Goal: Information Seeking & Learning: Learn about a topic

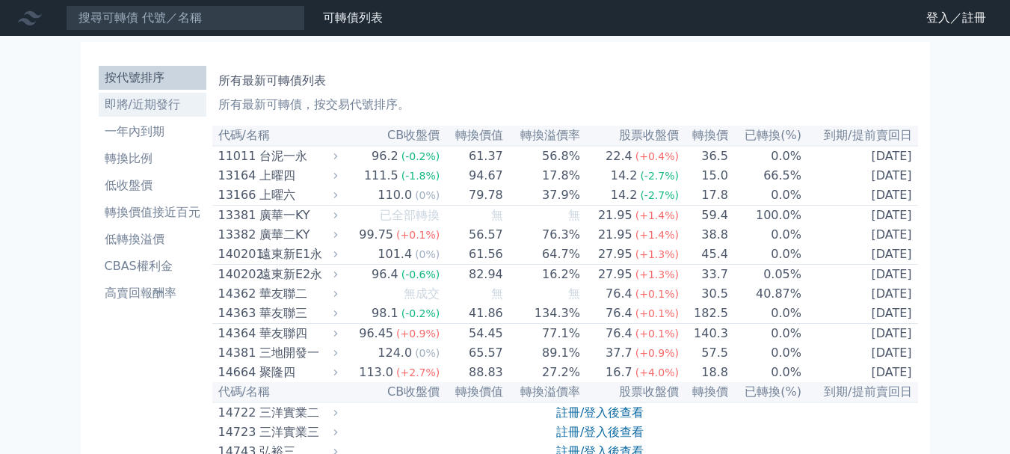
click at [153, 116] on link "即將/近期發行" at bounding box center [153, 105] width 108 height 24
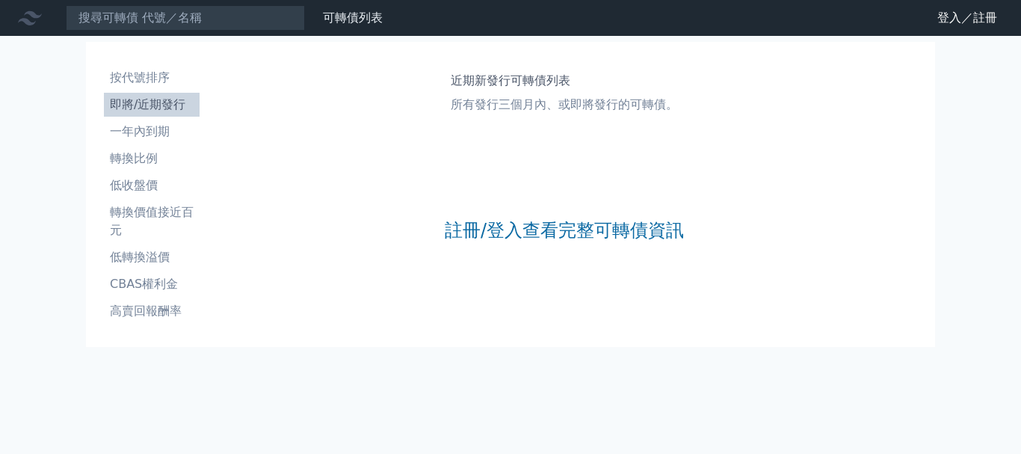
drag, startPoint x: 472, startPoint y: 209, endPoint x: 469, endPoint y: 218, distance: 10.4
click at [471, 214] on div "註冊/登入查看完整可轉債資訊" at bounding box center [564, 230] width 239 height 197
click at [471, 229] on link "註冊/登入查看完整可轉債資訊" at bounding box center [564, 230] width 239 height 24
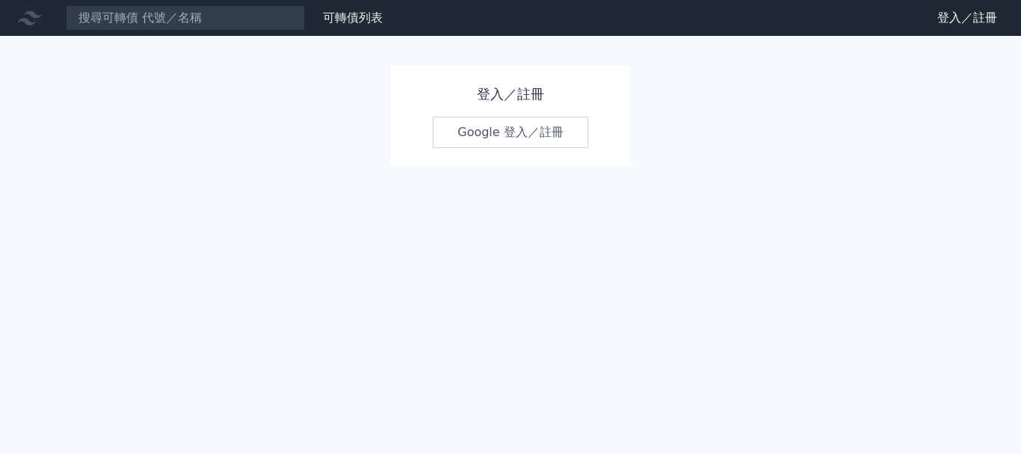
click at [502, 135] on link "Google 登入／註冊" at bounding box center [510, 132] width 155 height 31
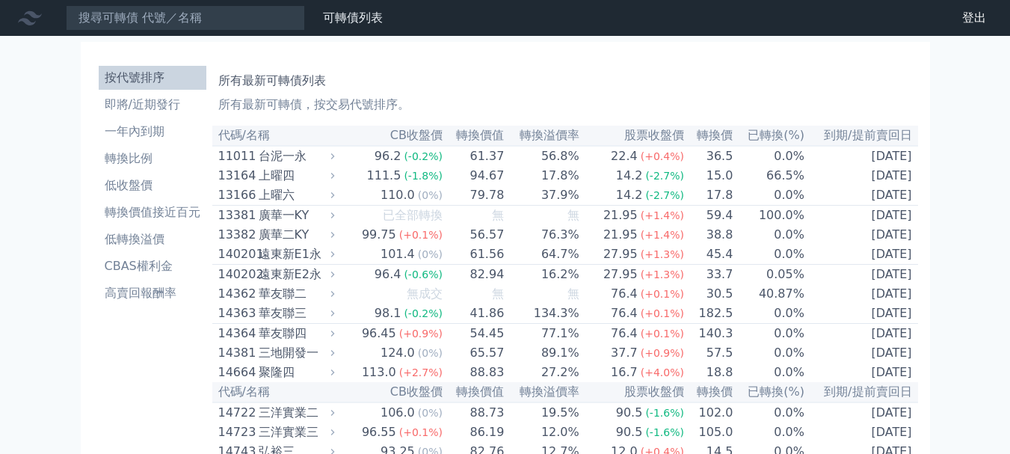
click at [147, 111] on li "即將/近期發行" at bounding box center [153, 105] width 108 height 18
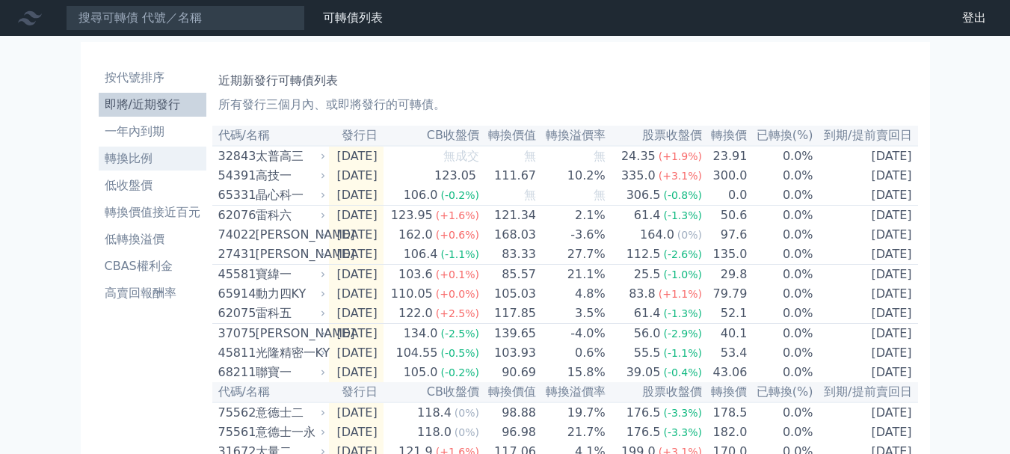
click at [119, 164] on li "轉換比例" at bounding box center [153, 159] width 108 height 18
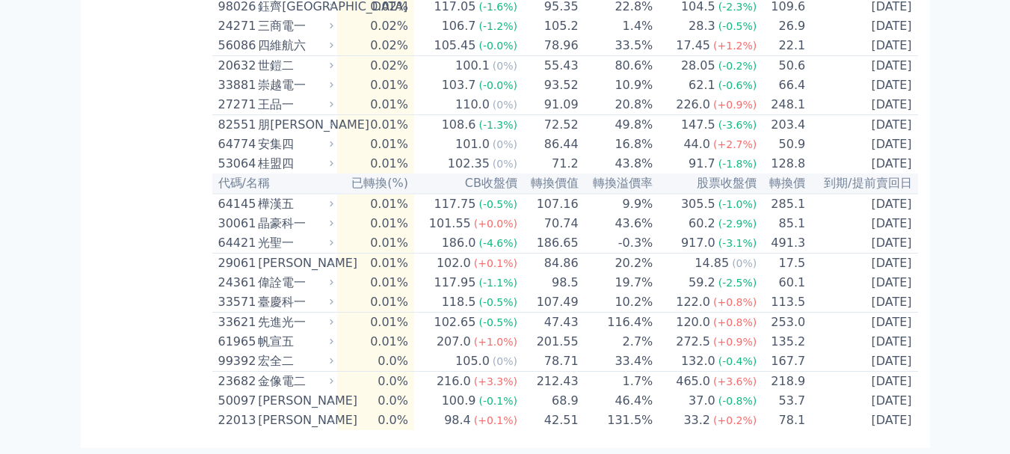
scroll to position [3813, 0]
